Goal: Find specific page/section: Find specific page/section

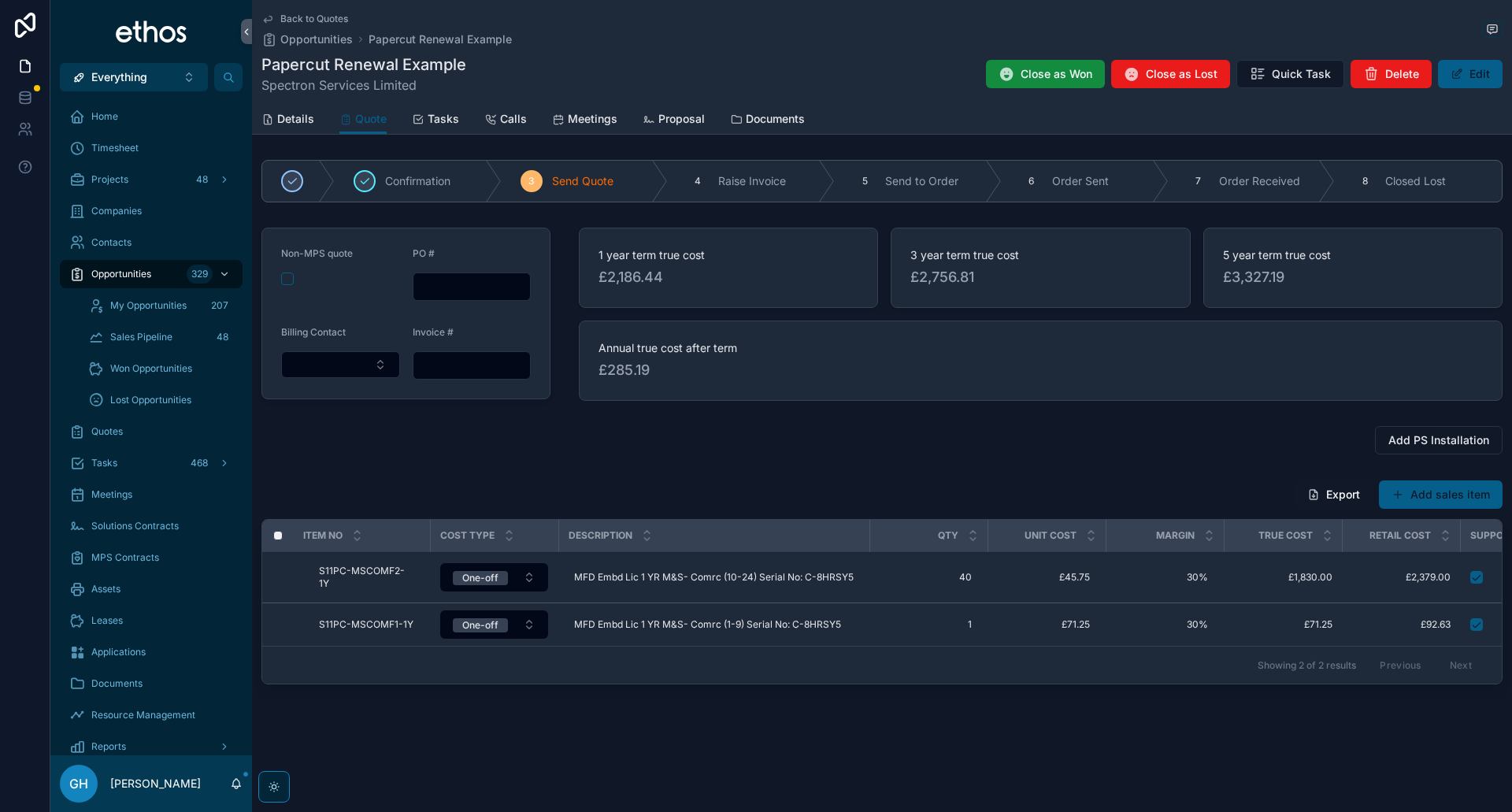
click at [303, 20] on span "Back to Quotes" at bounding box center [315, 19] width 68 height 13
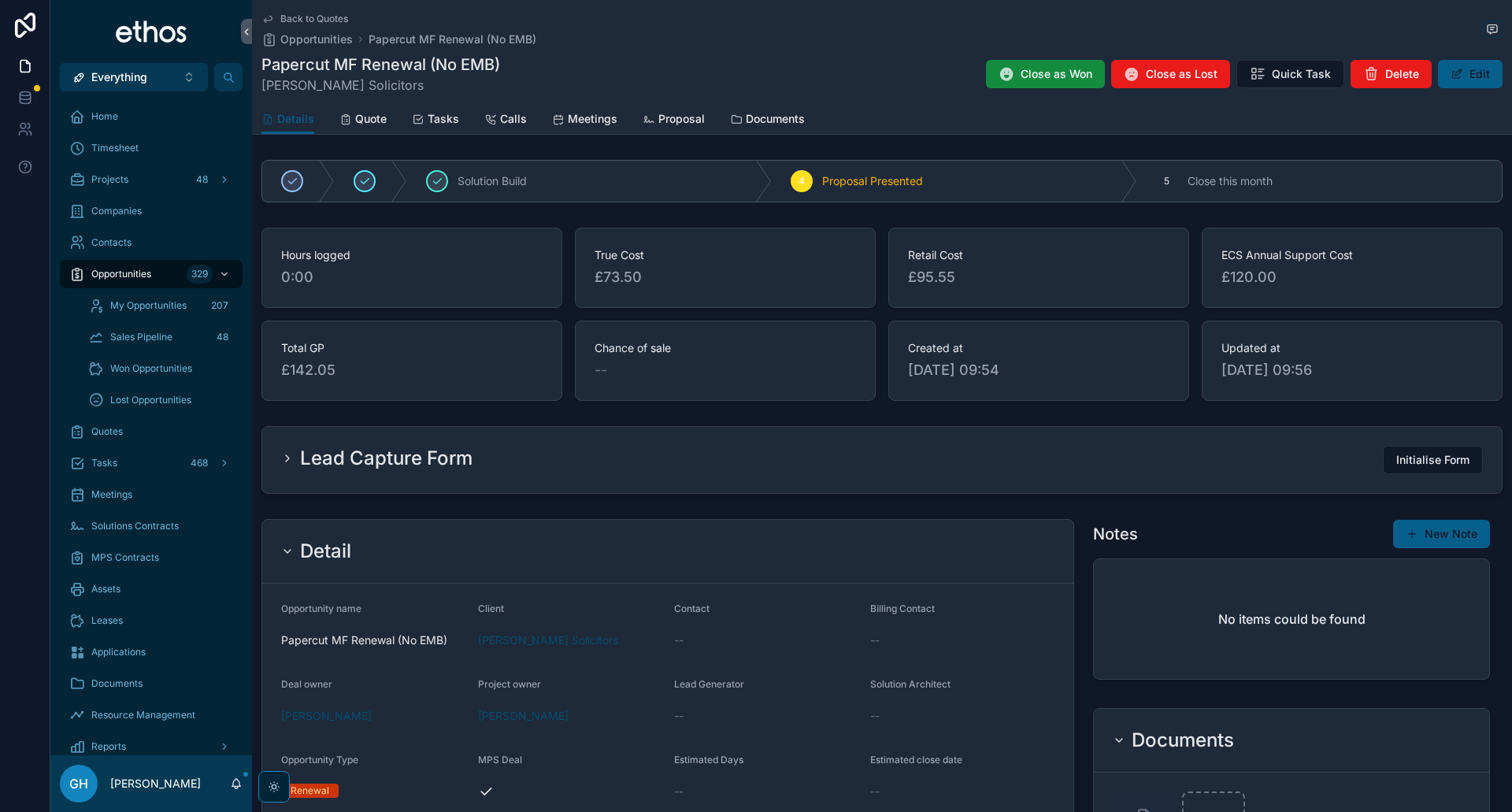
click at [371, 120] on span "Quote" at bounding box center [371, 118] width 32 height 15
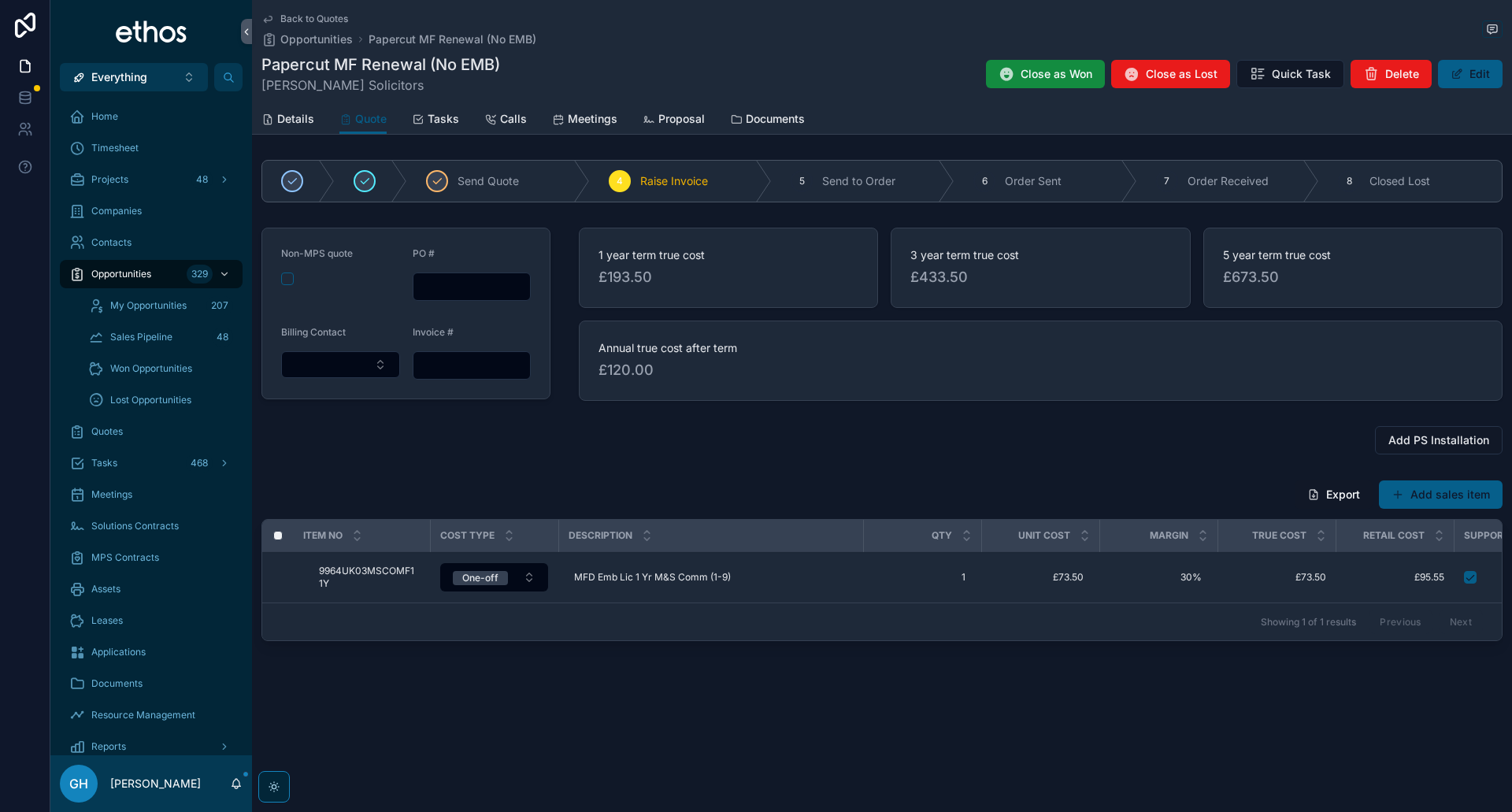
click at [312, 18] on span "Back to Quotes" at bounding box center [315, 19] width 68 height 13
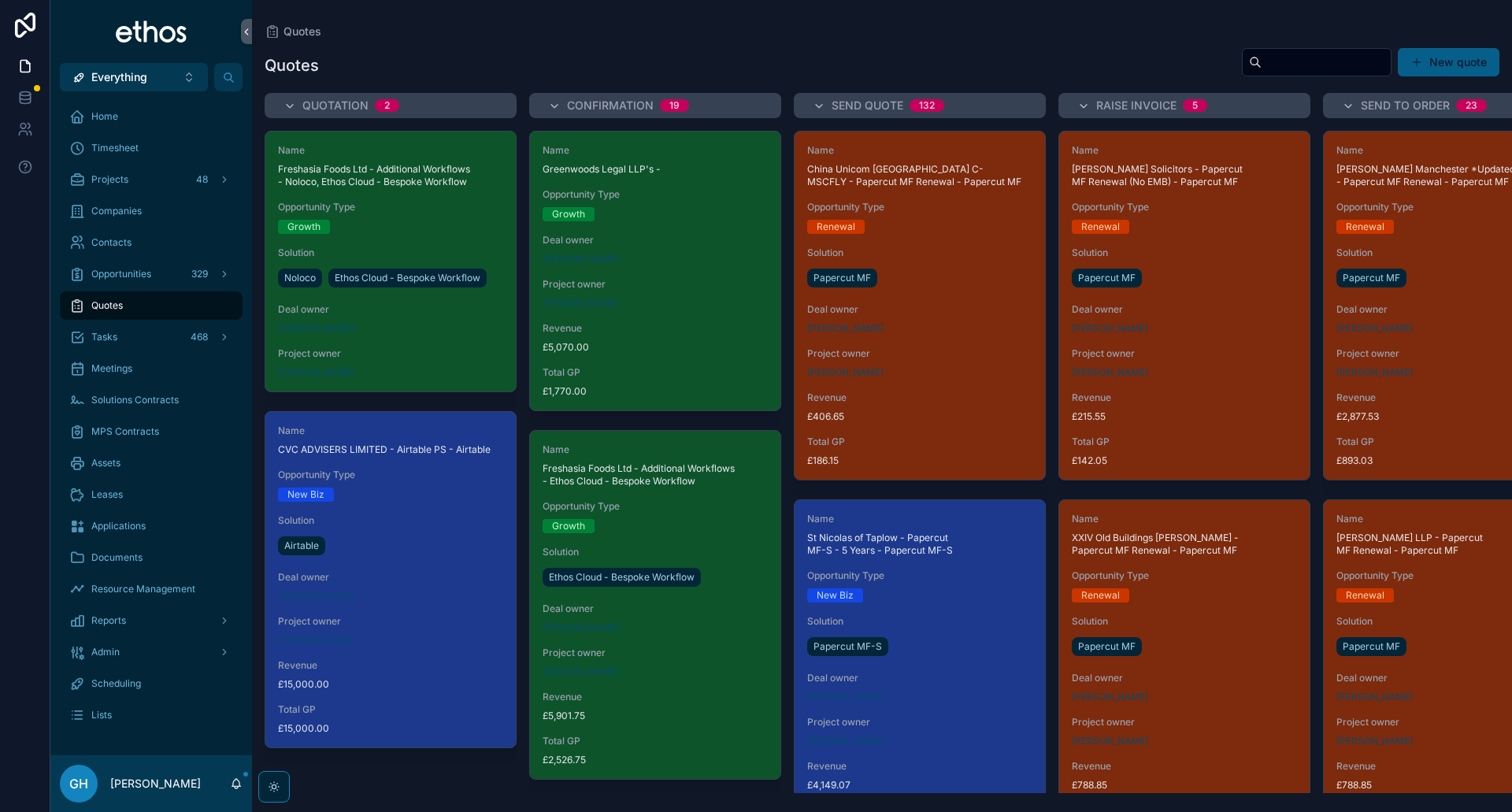
click at [1175, 621] on span "Solution" at bounding box center [1184, 621] width 225 height 13
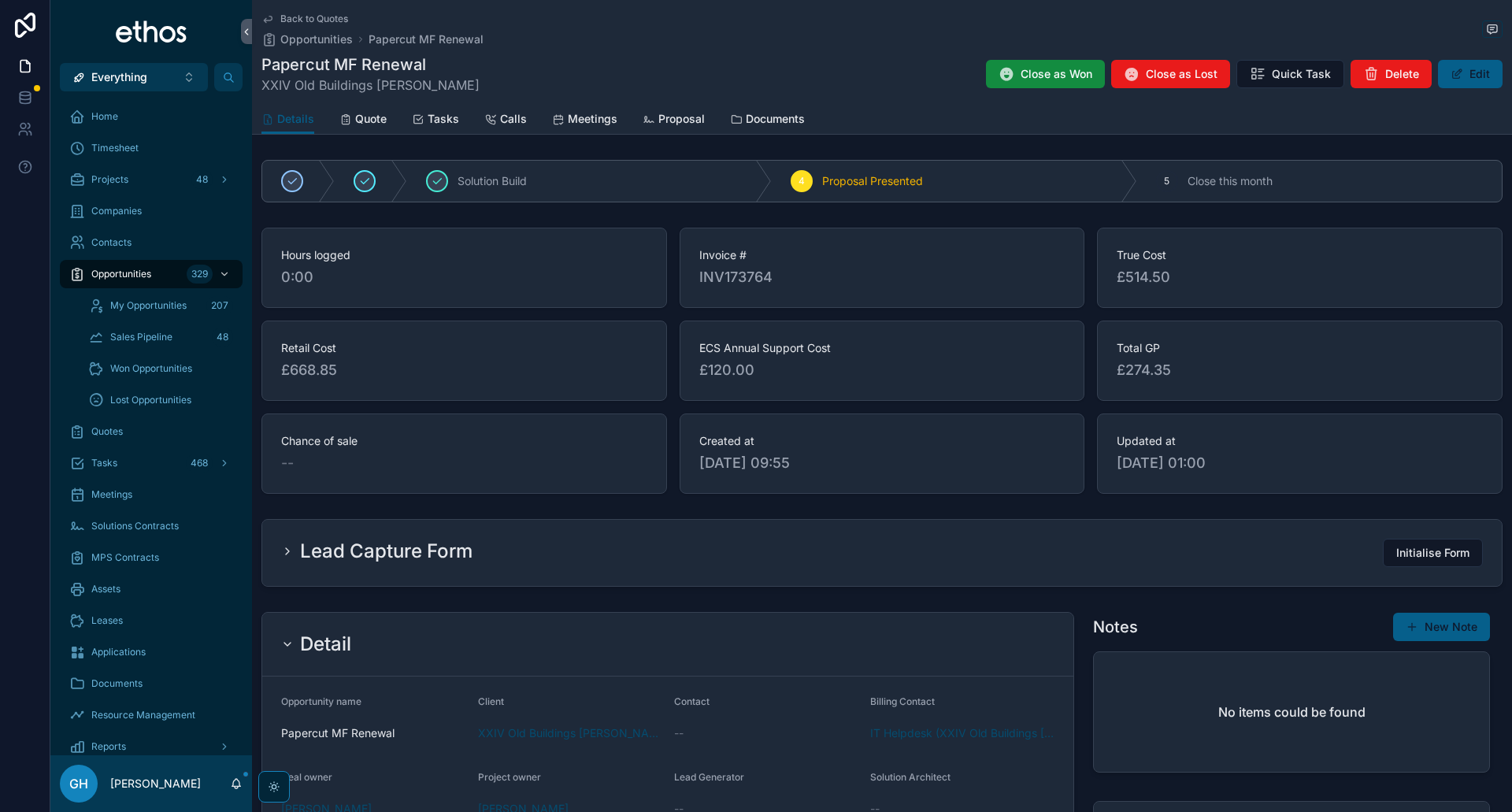
click at [371, 121] on span "Quote" at bounding box center [371, 118] width 32 height 15
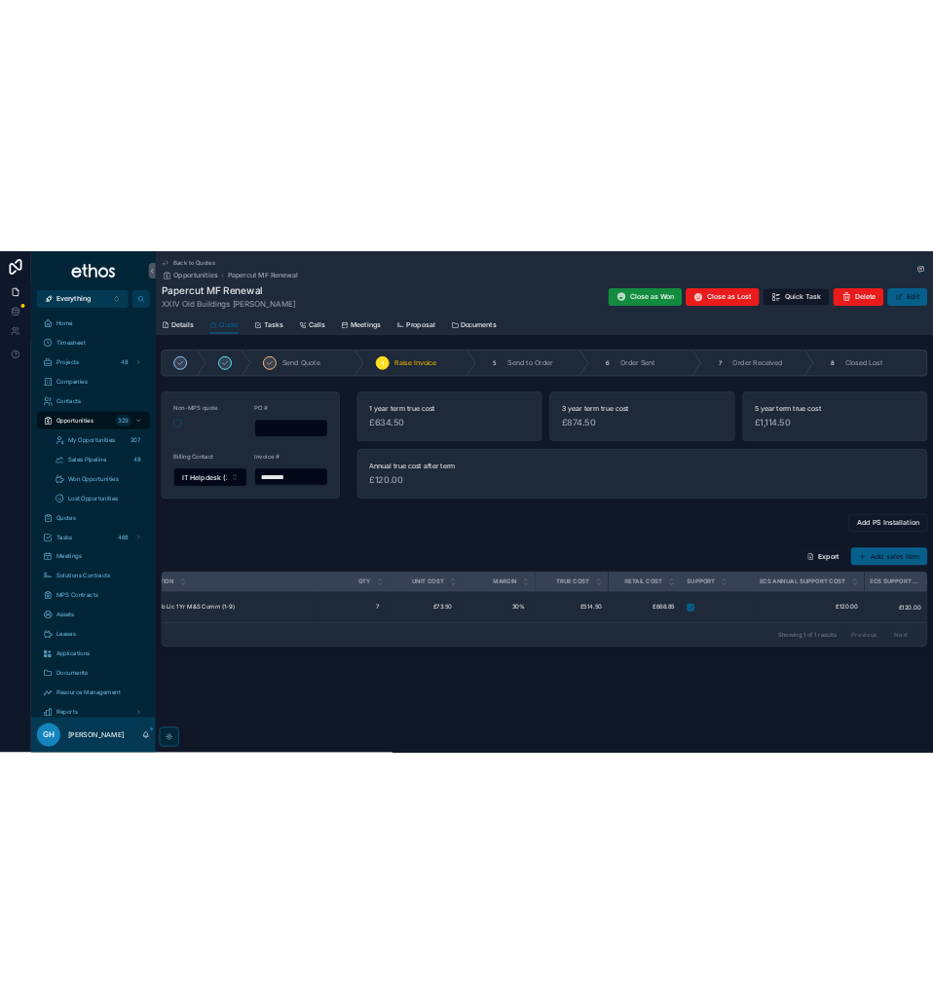
scroll to position [0, 452]
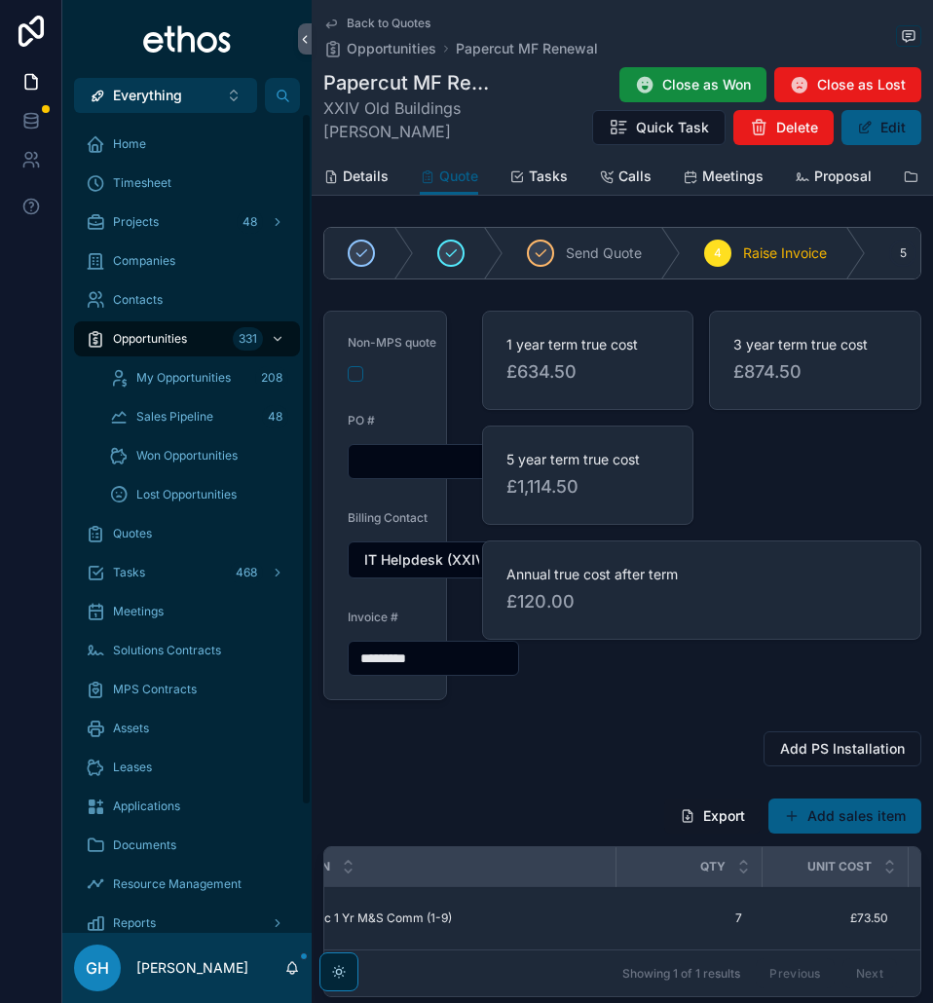
click at [142, 345] on span "Opportunities" at bounding box center [150, 339] width 74 height 16
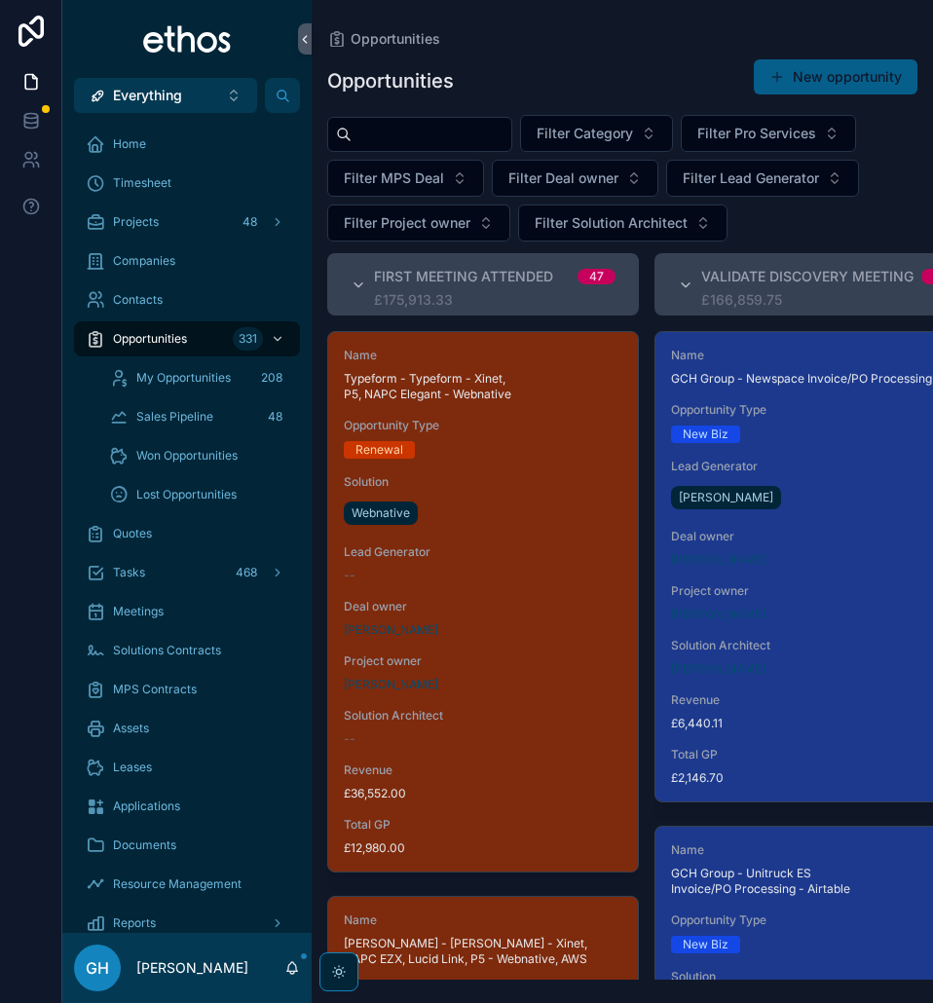
click at [456, 134] on input "scrollable content" at bounding box center [431, 134] width 160 height 27
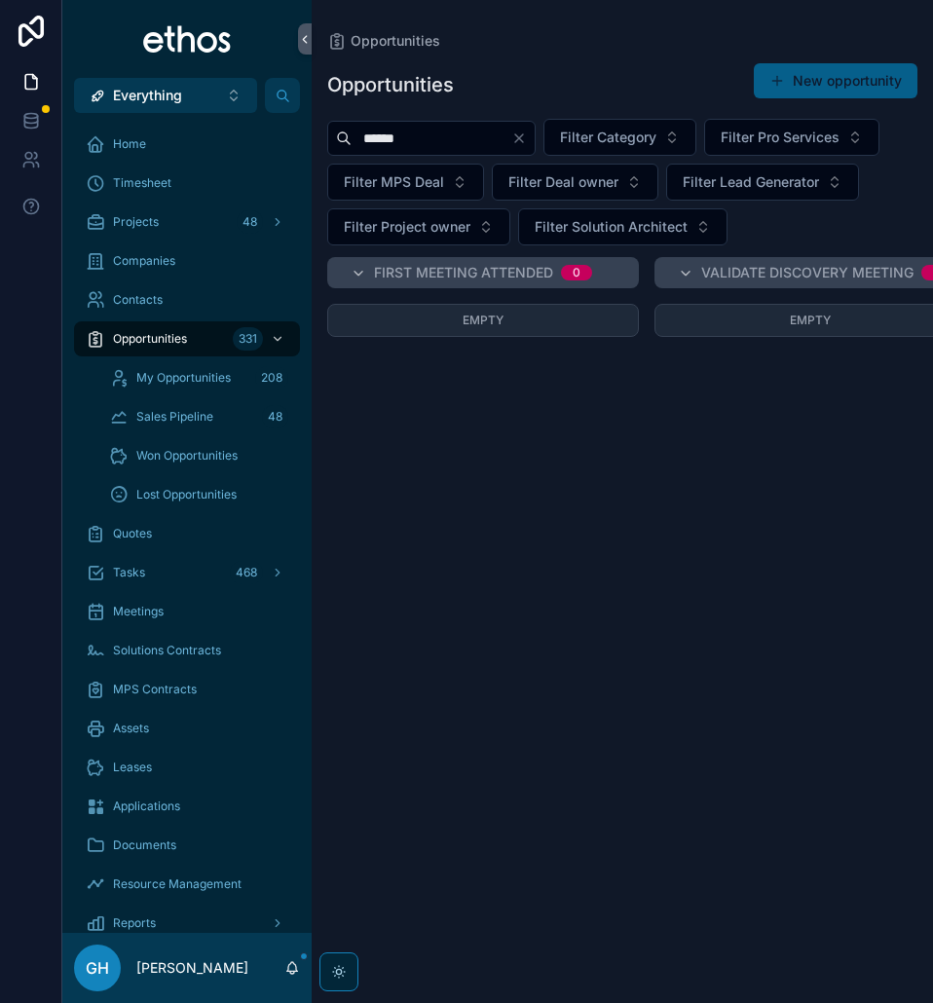
type input "******"
click at [152, 340] on span "Opportunities" at bounding box center [150, 339] width 74 height 16
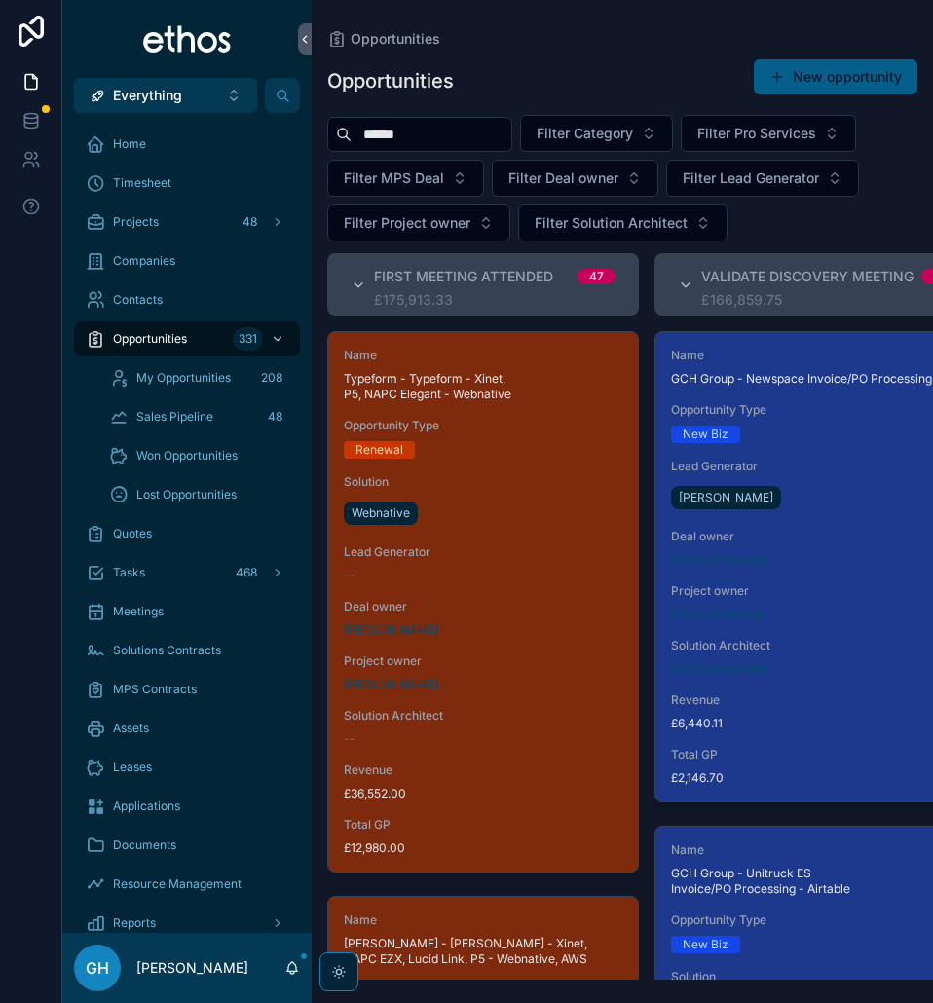
scroll to position [0, 537]
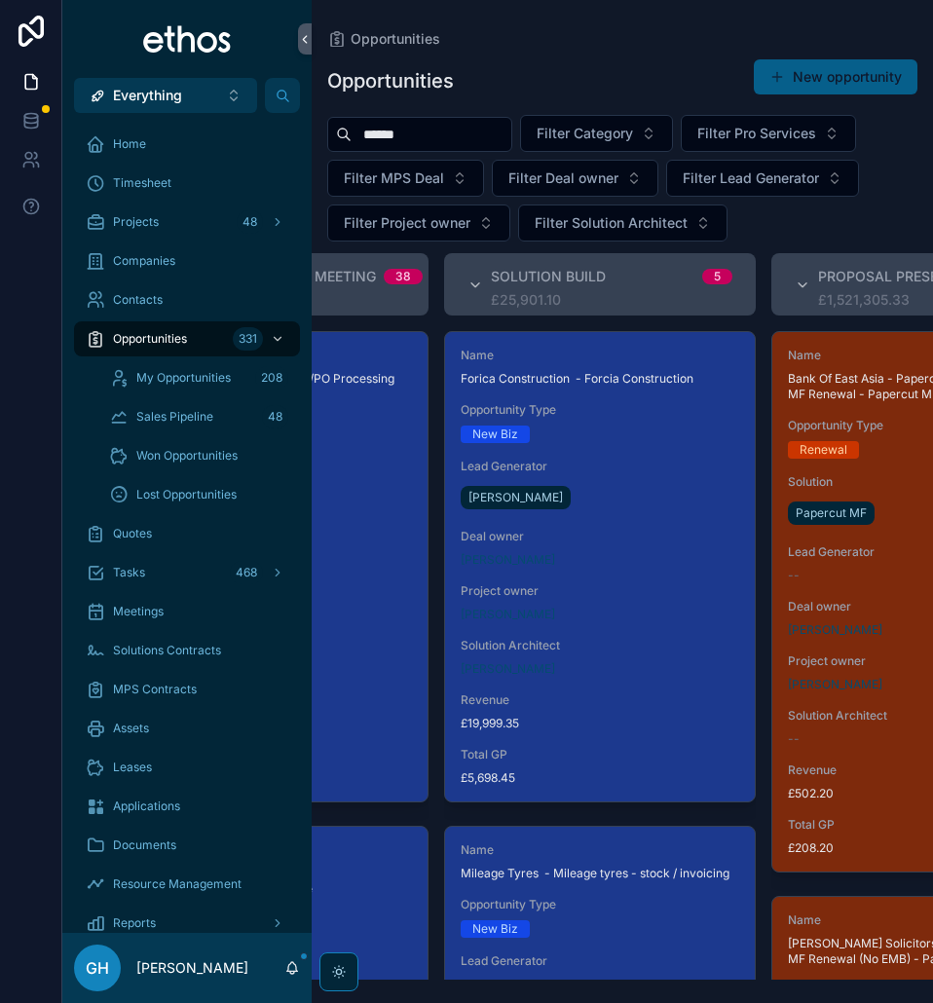
click at [614, 574] on div "Name Forica Construction - Forcia Construction Opportunity Type New Biz Lead Ge…" at bounding box center [600, 566] width 310 height 469
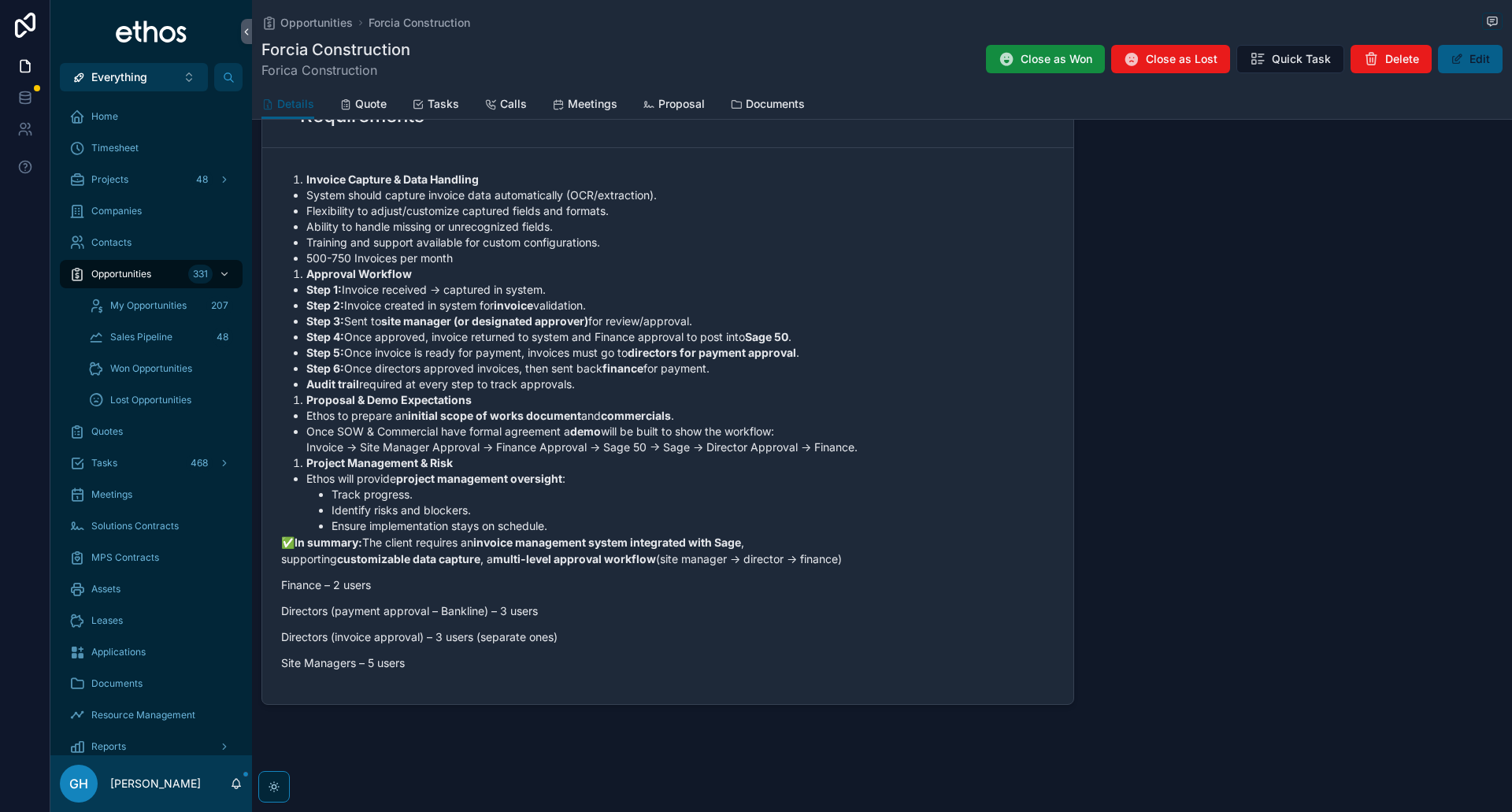
scroll to position [914, 0]
